Goal: Task Accomplishment & Management: Complete application form

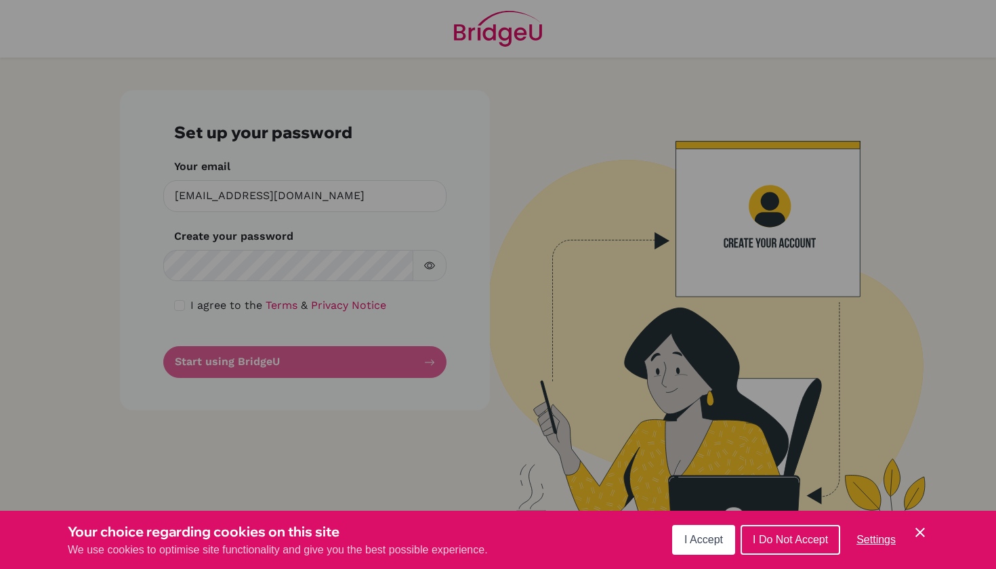
click at [692, 540] on span "I Accept" at bounding box center [703, 540] width 39 height 12
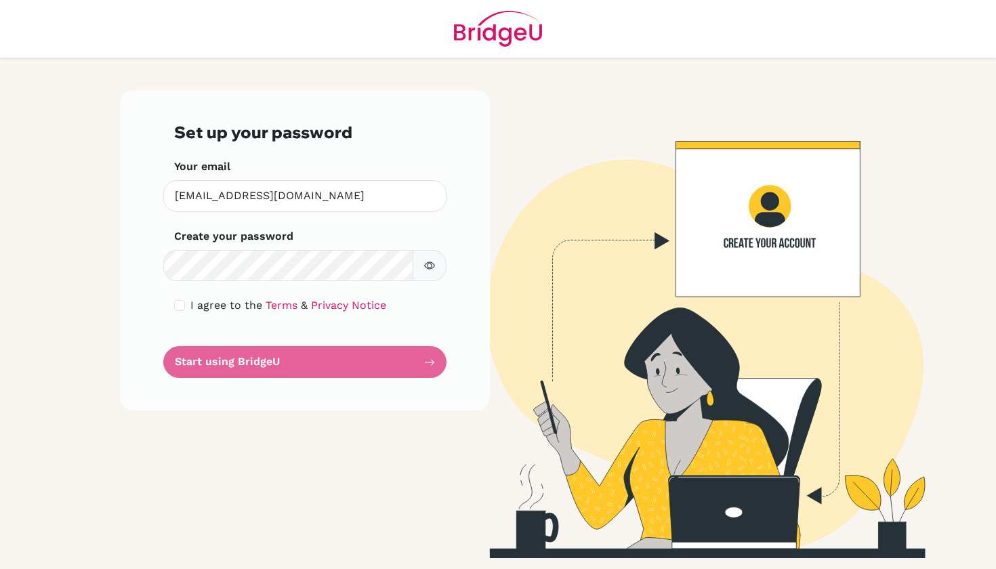
click at [171, 307] on div "Set up your password Your email sleung@ichk.edu.hk Invalid email Create your pa…" at bounding box center [305, 250] width 370 height 320
click at [186, 305] on div "I agree to the Terms & Privacy Notice" at bounding box center [304, 305] width 261 height 16
click at [182, 307] on input "checkbox" at bounding box center [179, 305] width 11 height 11
checkbox input "true"
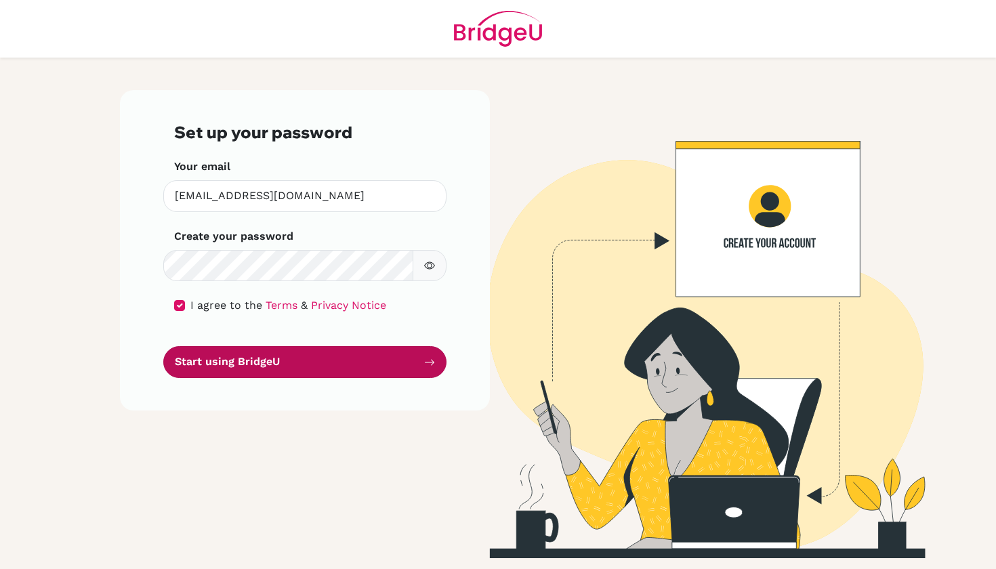
click at [221, 363] on button "Start using BridgeU" at bounding box center [304, 362] width 283 height 32
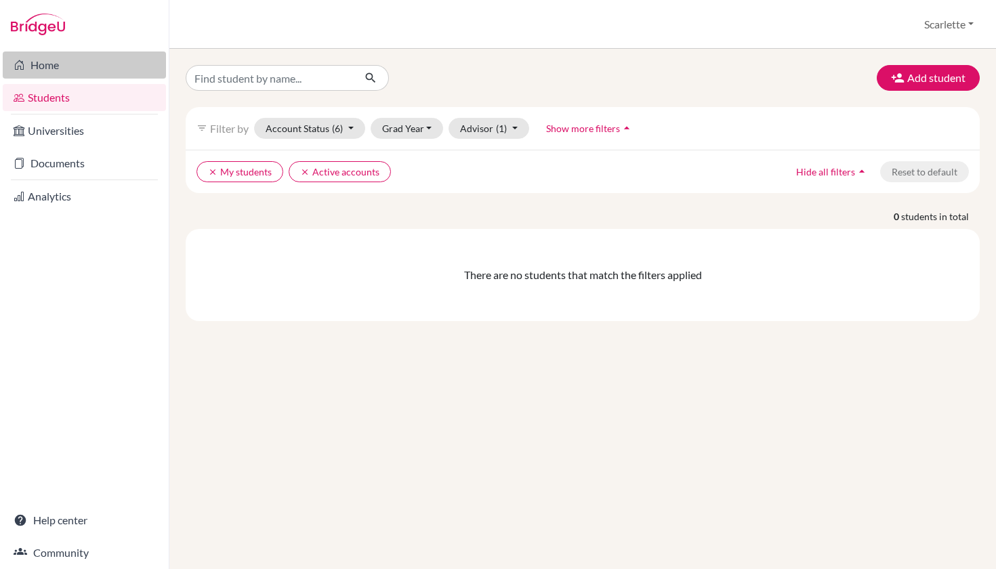
click at [64, 75] on link "Home" at bounding box center [84, 64] width 163 height 27
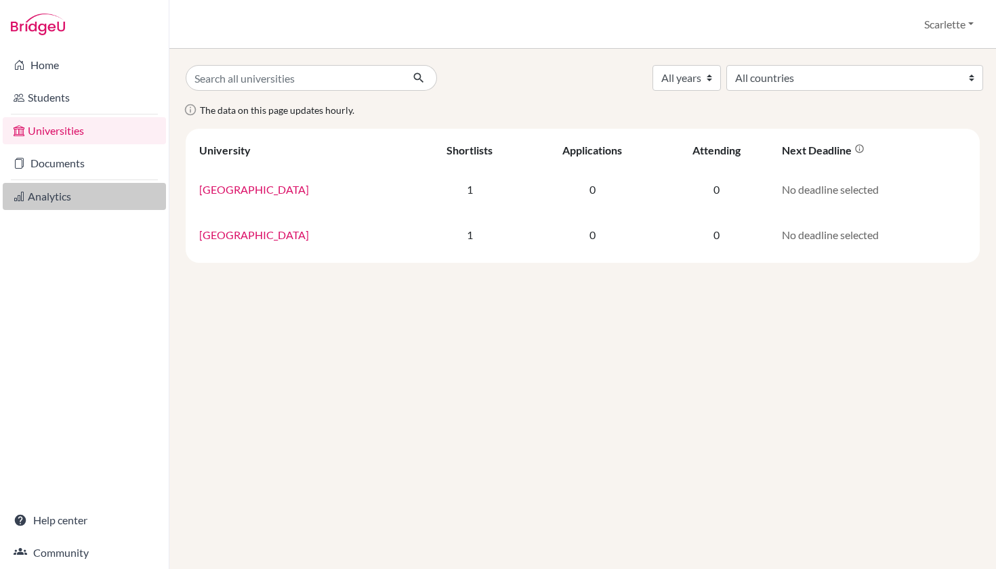
click at [94, 190] on link "Analytics" at bounding box center [84, 196] width 163 height 27
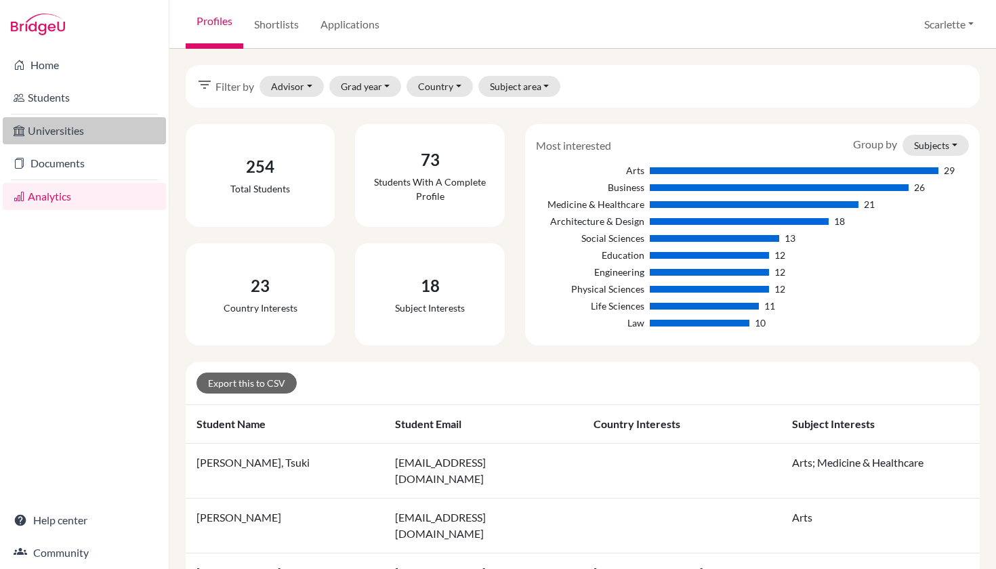
click at [78, 127] on link "Universities" at bounding box center [84, 130] width 163 height 27
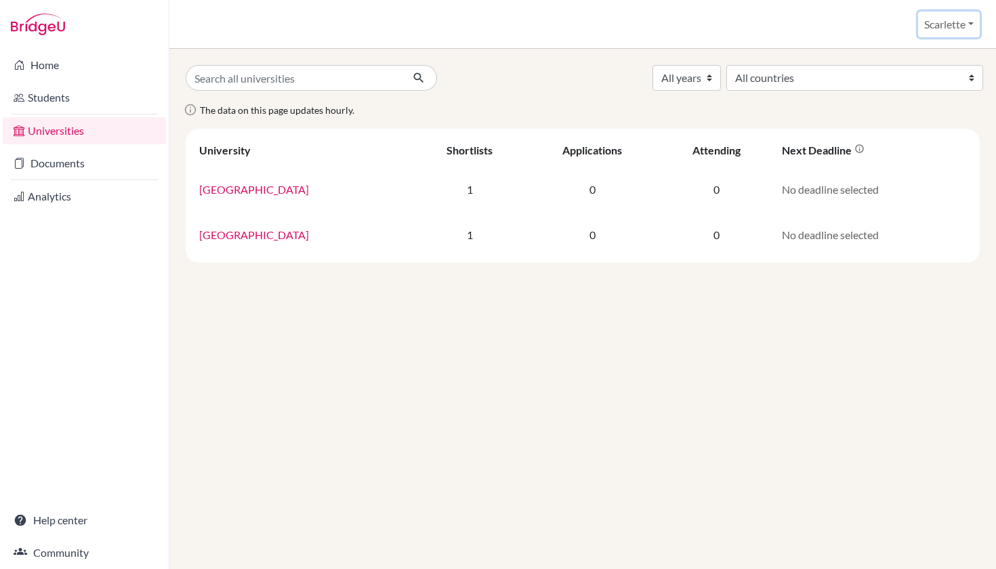
click at [948, 20] on button "Scarlette" at bounding box center [949, 25] width 62 height 26
